Goal: Task Accomplishment & Management: Manage account settings

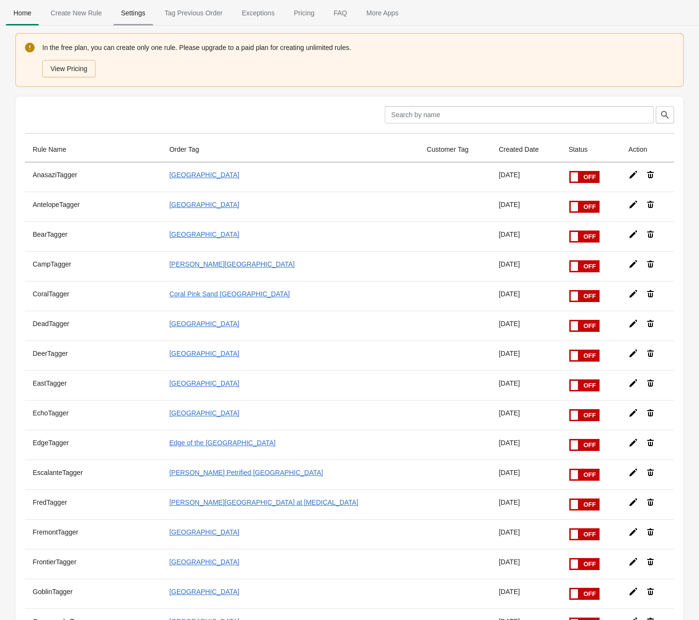
click at [135, 18] on span "Settings" at bounding box center [133, 12] width 40 height 17
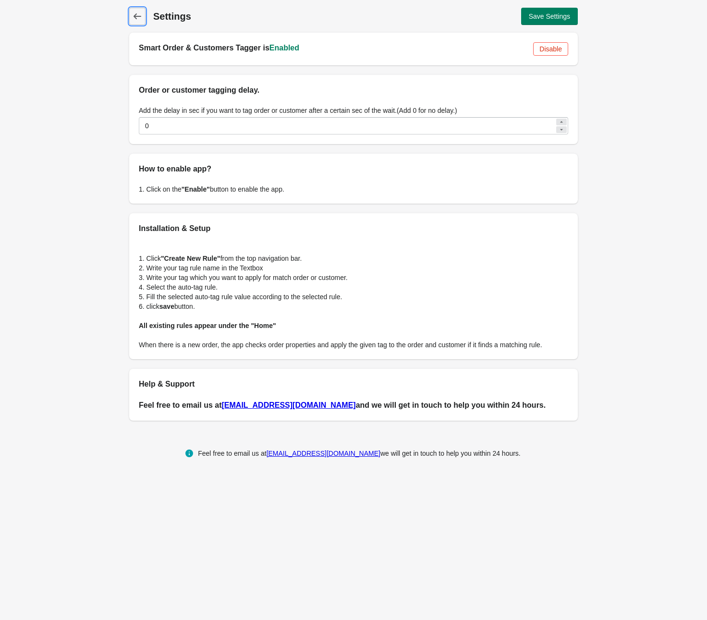
click at [135, 18] on icon at bounding box center [138, 16] width 8 height 6
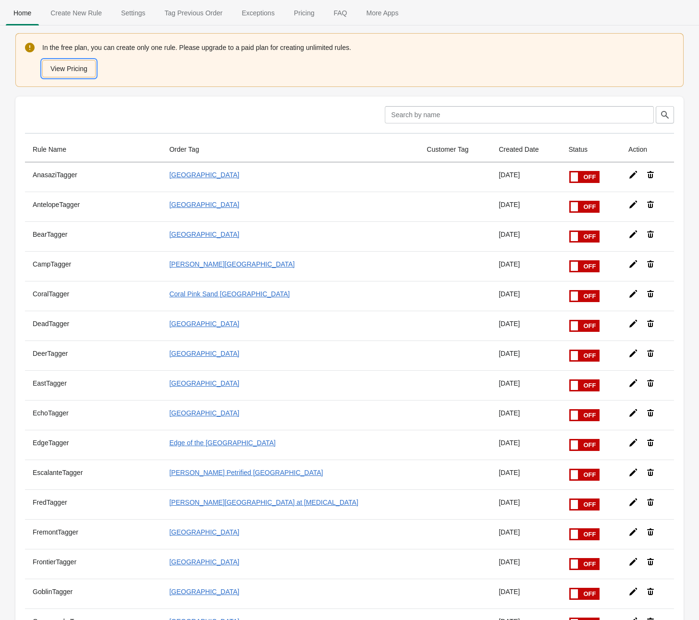
click at [61, 68] on button "View Pricing" at bounding box center [68, 68] width 53 height 17
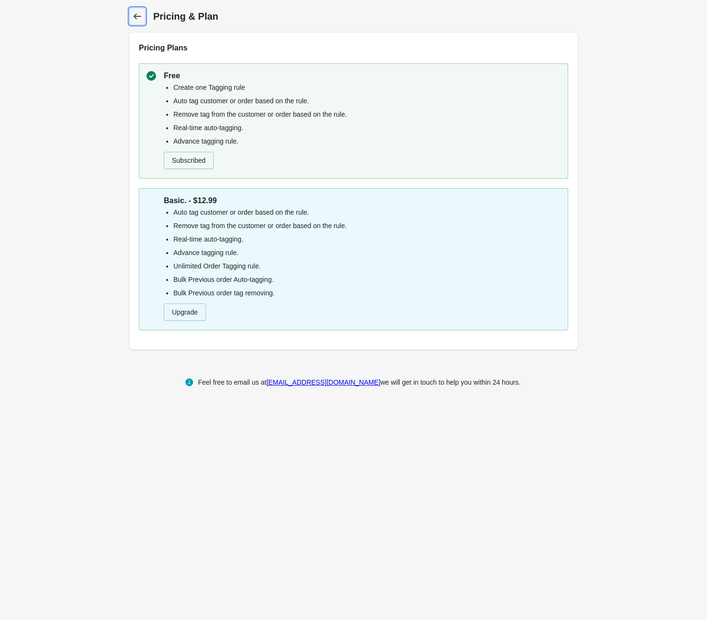
click at [133, 18] on icon at bounding box center [138, 17] width 10 height 10
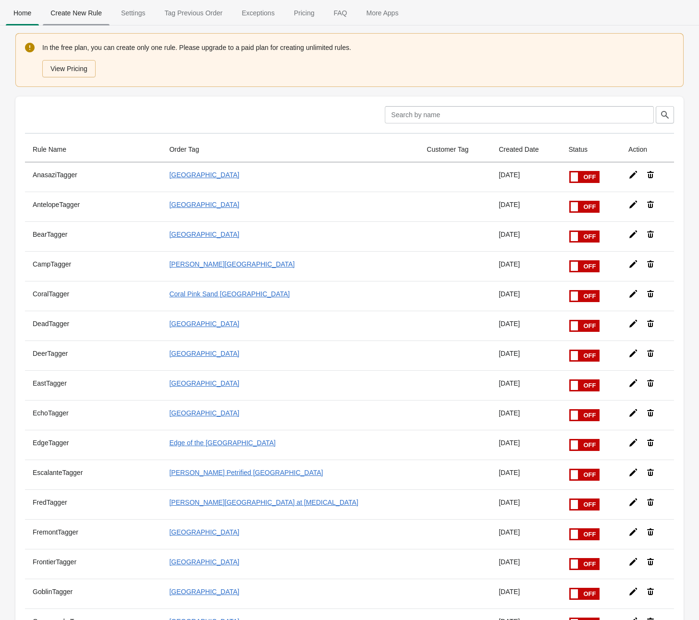
click at [78, 12] on span "Create New Rule" at bounding box center [76, 12] width 67 height 17
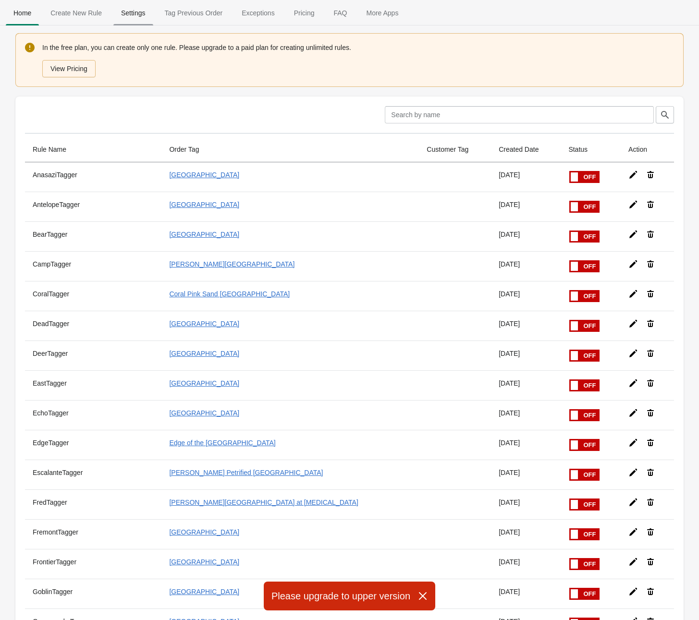
click at [129, 12] on span "Settings" at bounding box center [133, 12] width 40 height 17
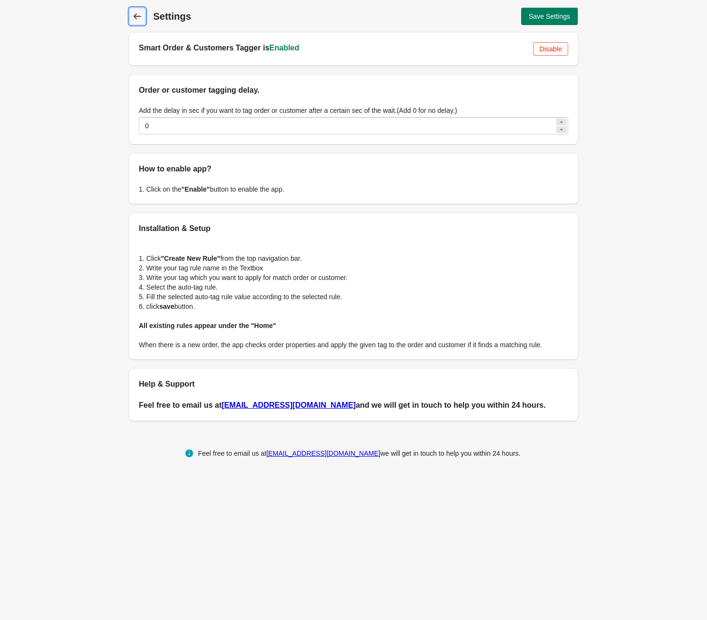
click at [135, 17] on icon at bounding box center [138, 16] width 8 height 6
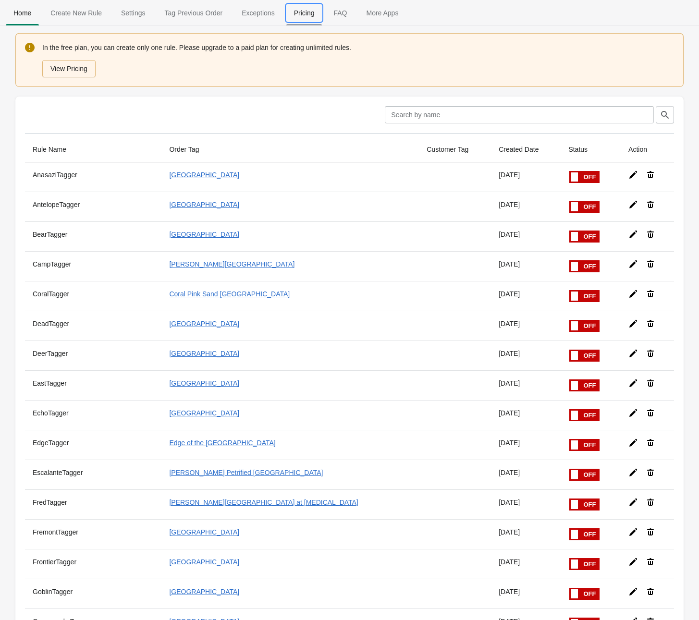
click at [310, 12] on span "Pricing" at bounding box center [304, 12] width 36 height 17
